Goal: Information Seeking & Learning: Learn about a topic

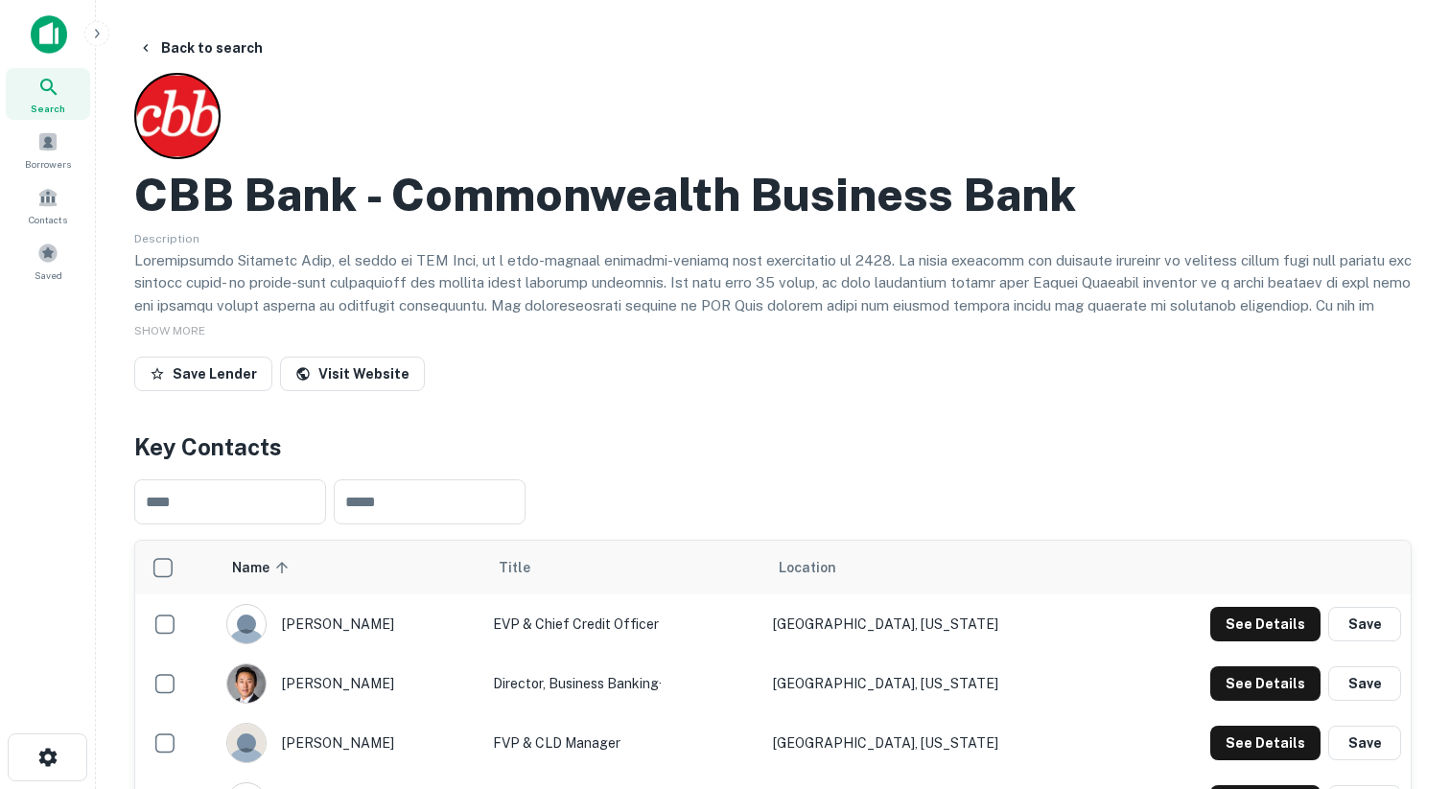
scroll to position [60, 0]
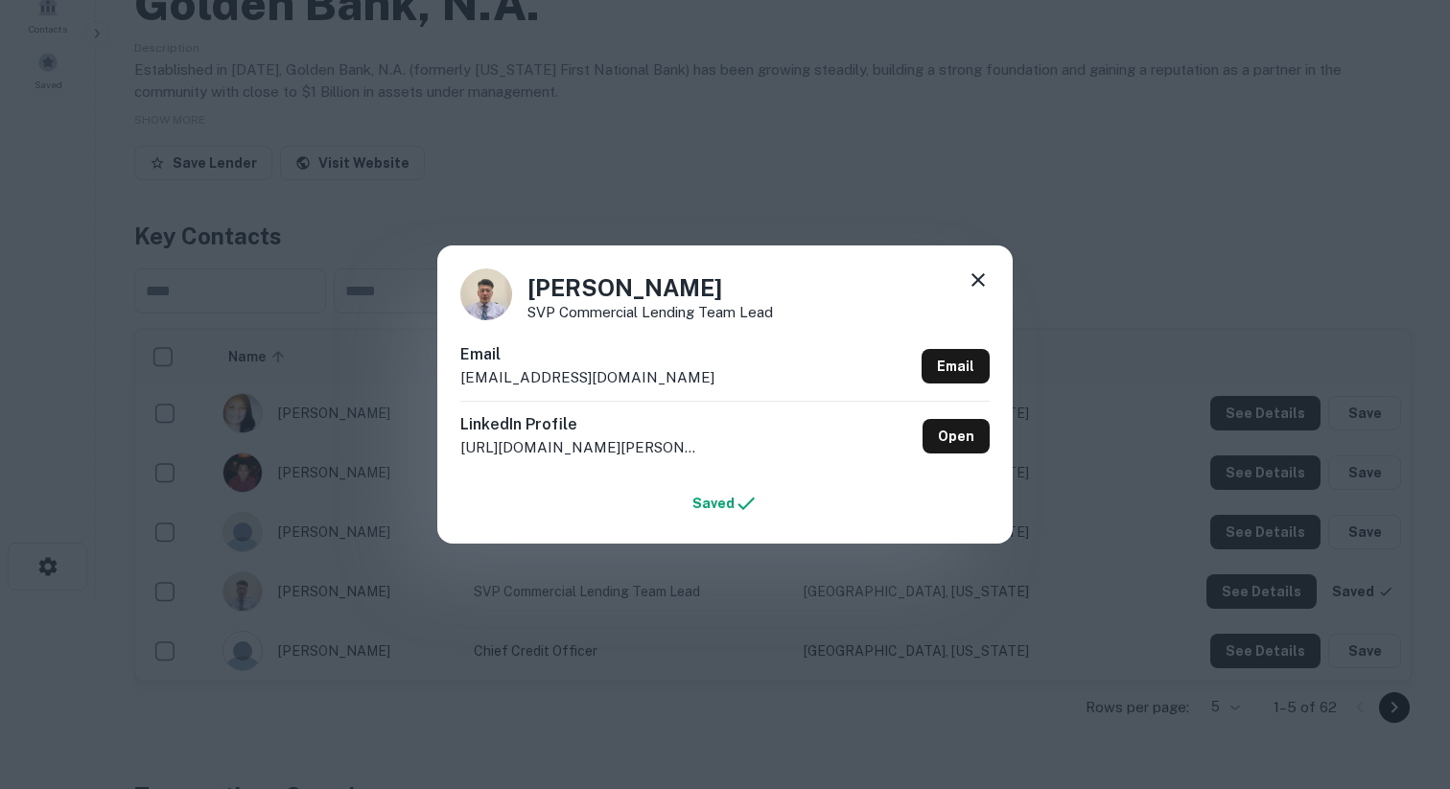
click at [978, 282] on icon at bounding box center [977, 279] width 23 height 23
